Goal: Transaction & Acquisition: Purchase product/service

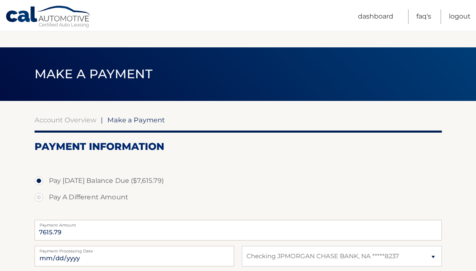
select select "MDc0YzUzMTEtNWQ0MC00NmQ1LTlhODQtODg0ZGM5YzUwOWIw"
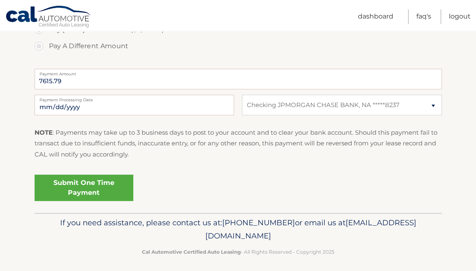
click at [467, 102] on section "Account Overview | Make a Payment Payment Information Pay Today's Balance Due (…" at bounding box center [238, 81] width 476 height 263
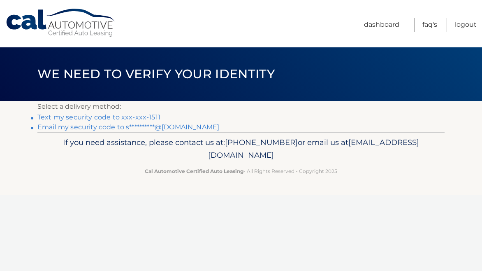
click at [140, 114] on link "Text my security code to xxx-xxx-1511" at bounding box center [98, 117] width 123 height 8
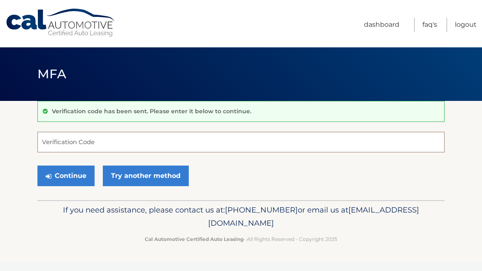
click at [130, 151] on input "Verification Code" at bounding box center [240, 142] width 407 height 21
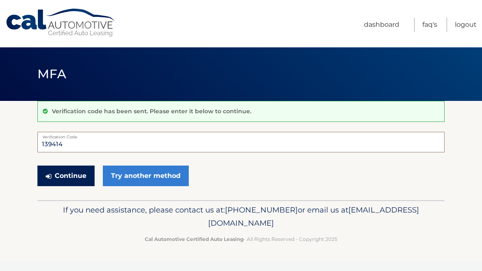
type input "139414"
click at [70, 174] on button "Continue" at bounding box center [65, 175] width 57 height 21
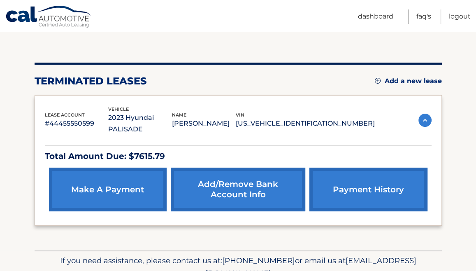
scroll to position [80, 0]
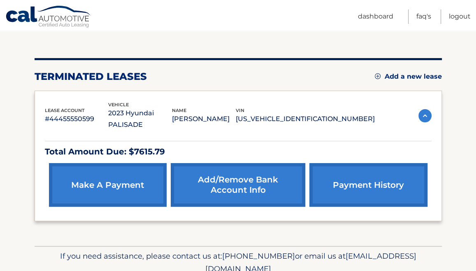
click at [98, 174] on link "make a payment" at bounding box center [108, 185] width 118 height 44
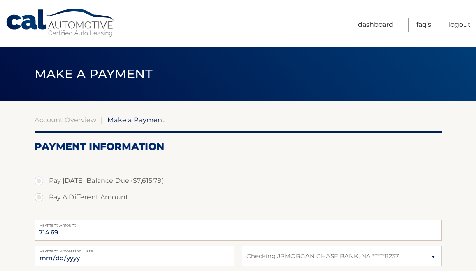
select select "MDc0YzUzMTEtNWQ0MC00NmQ1LTlhODQtODg0ZGM5YzUwOWIw"
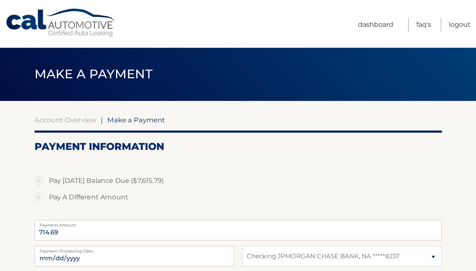
click at [79, 179] on label "Pay [DATE] Balance Due ($7,615.79)" at bounding box center [238, 180] width 407 height 16
click at [46, 179] on input "Pay [DATE] Balance Due ($7,615.79)" at bounding box center [42, 178] width 8 height 13
radio input "true"
type input "7615.79"
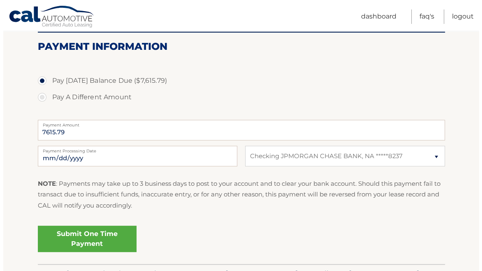
scroll to position [100, 0]
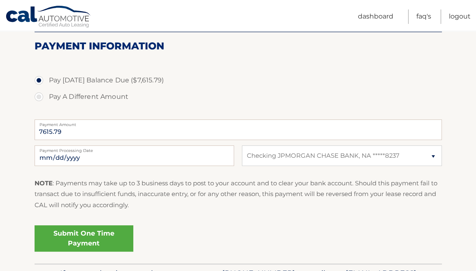
click at [70, 244] on link "Submit One Time Payment" at bounding box center [84, 238] width 99 height 26
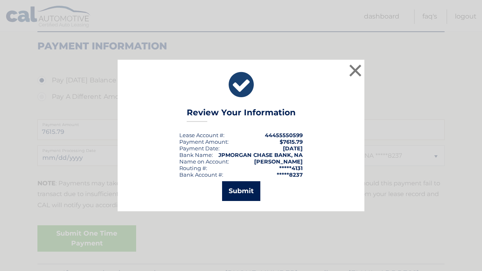
click at [241, 190] on button "Submit" at bounding box center [241, 191] width 38 height 20
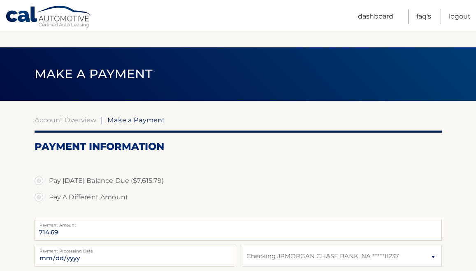
select select "MDc0YzUzMTEtNWQ0MC00NmQ1LTlhODQtODg0ZGM5YzUwOWIw"
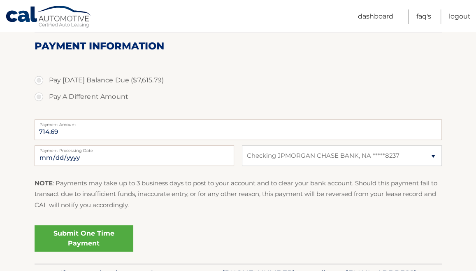
scroll to position [155, 0]
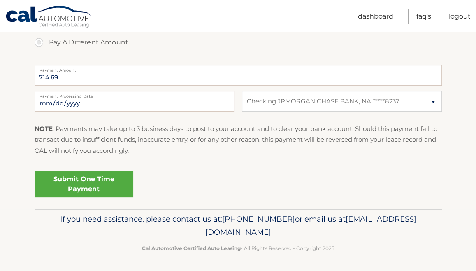
click at [468, 73] on section "Account Overview | Make a Payment Payment Information Pay Today's Balance Due (…" at bounding box center [238, 77] width 476 height 263
